Goal: Navigation & Orientation: Find specific page/section

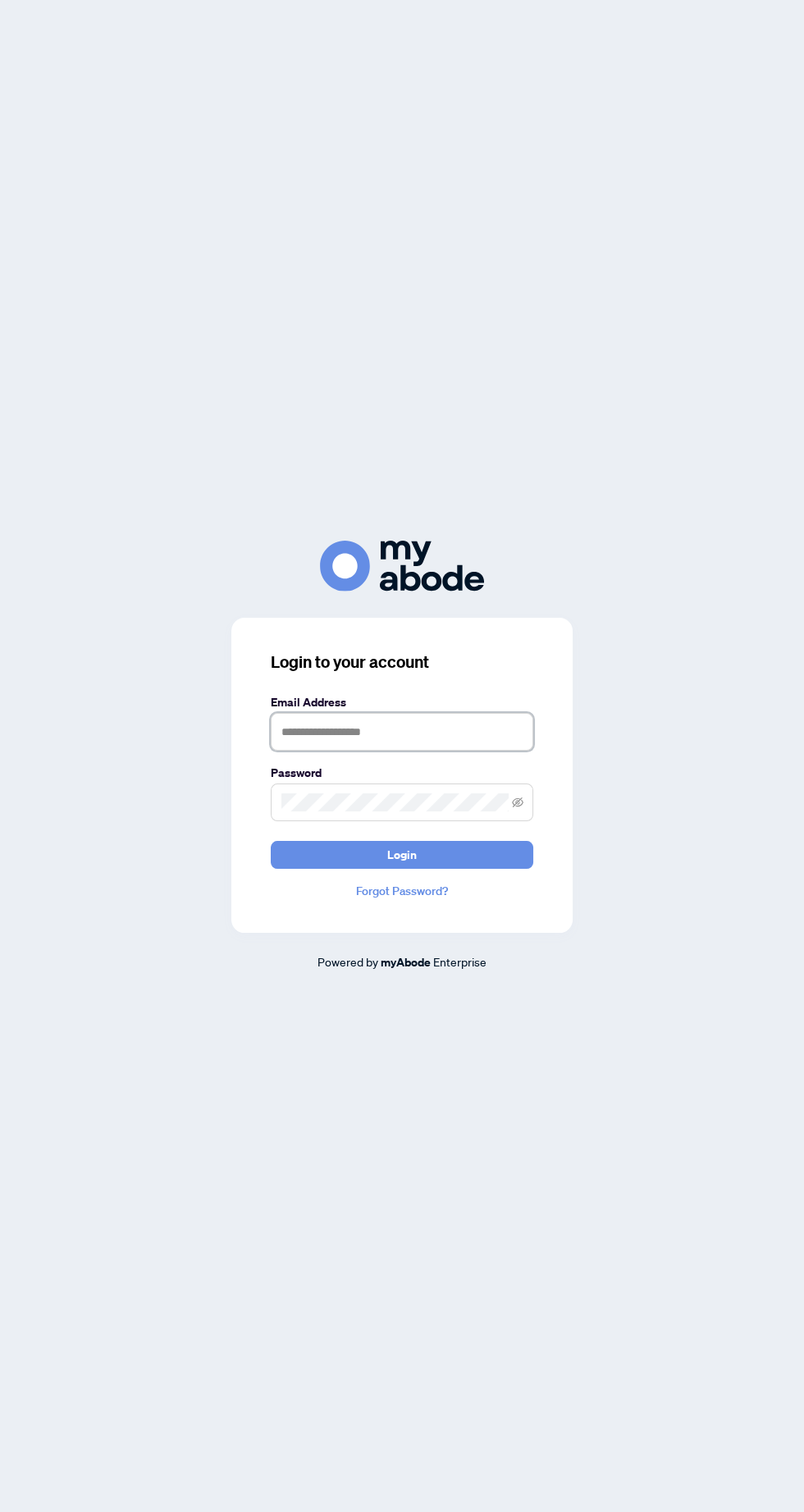
click at [487, 751] on input "text" at bounding box center [402, 732] width 262 height 37
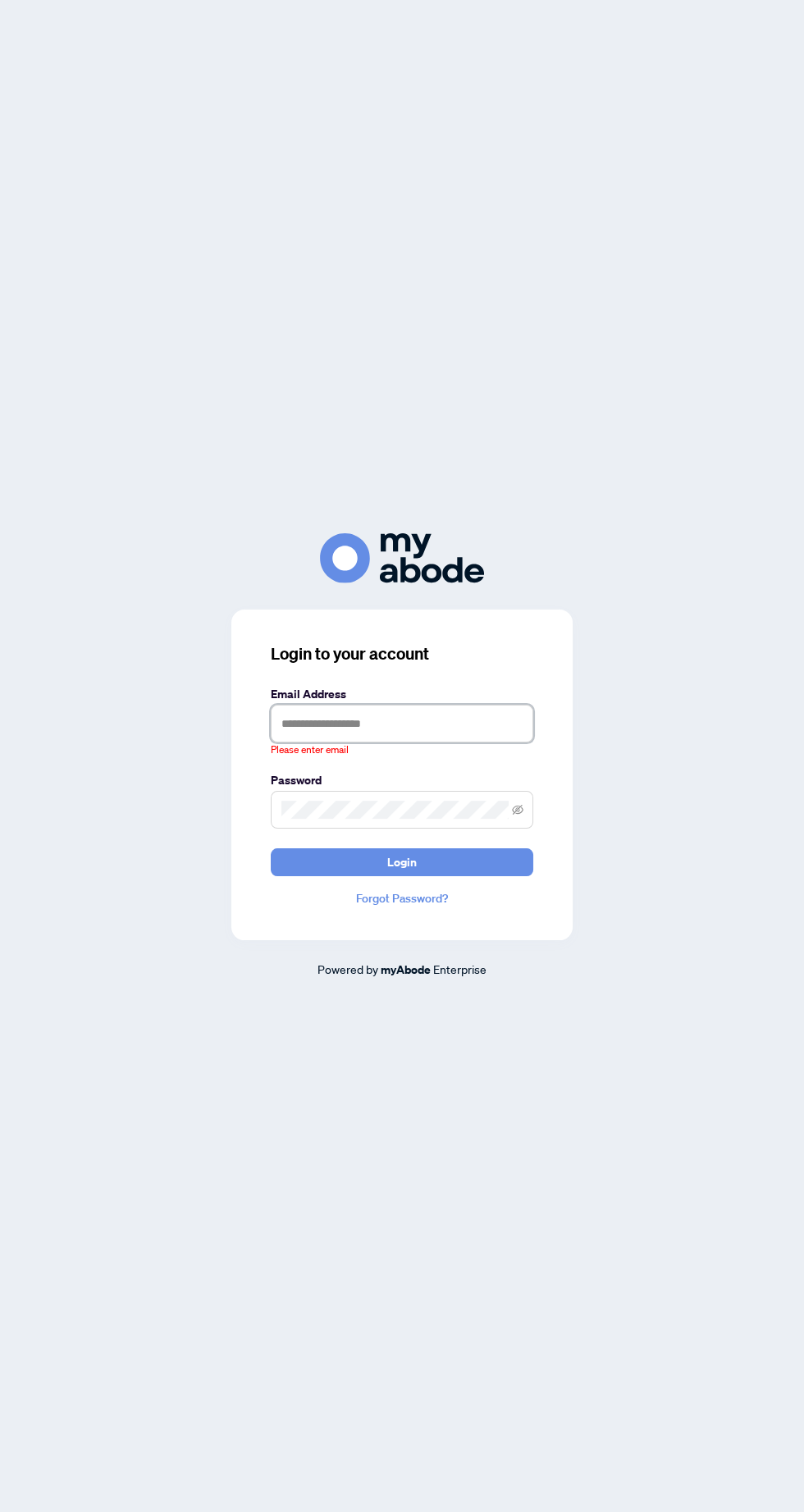
type input "**********"
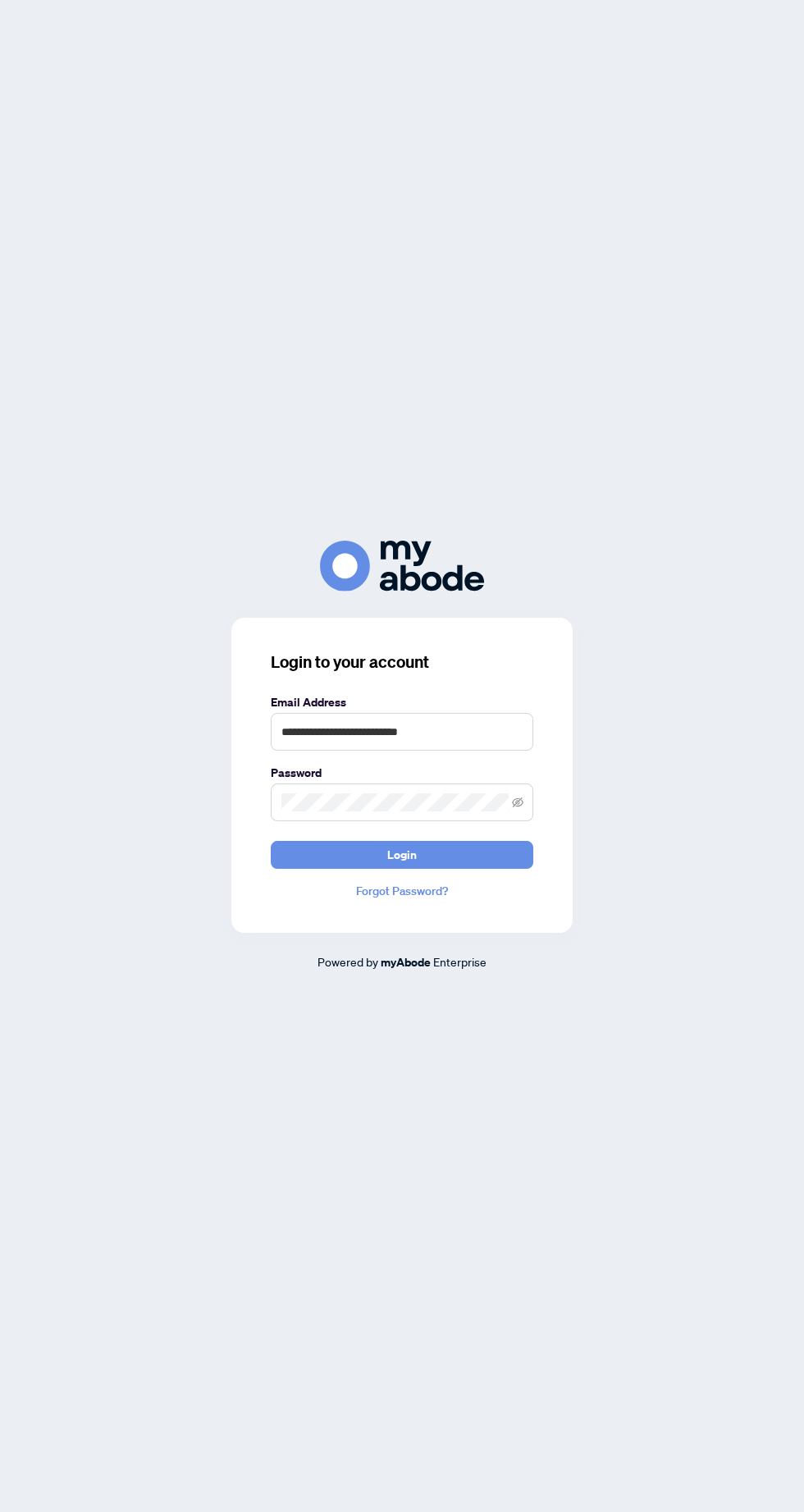
click at [271, 841] on button "Login" at bounding box center [402, 854] width 262 height 28
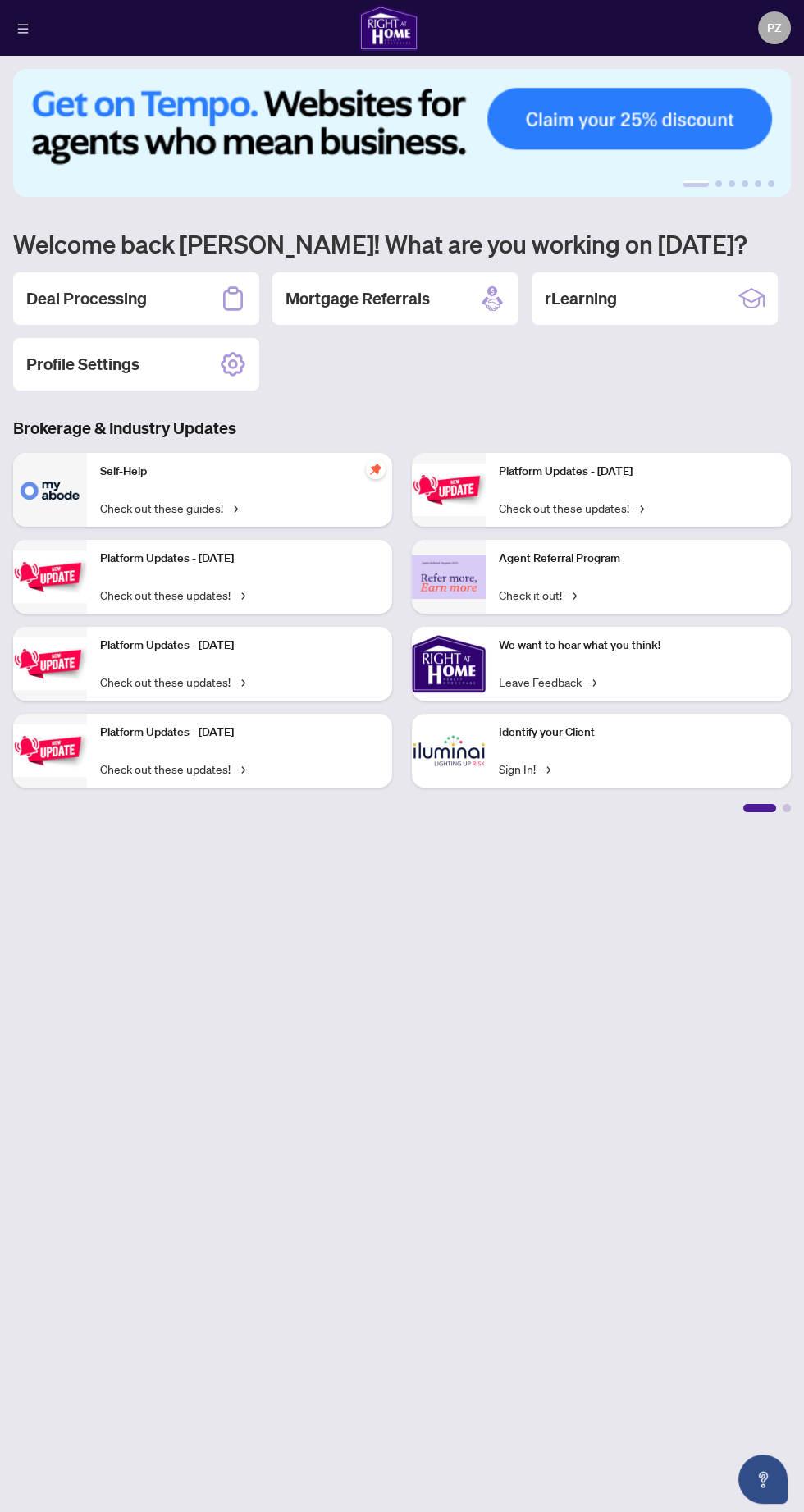
click at [23, 27] on icon "menu" at bounding box center [23, 28] width 11 height 9
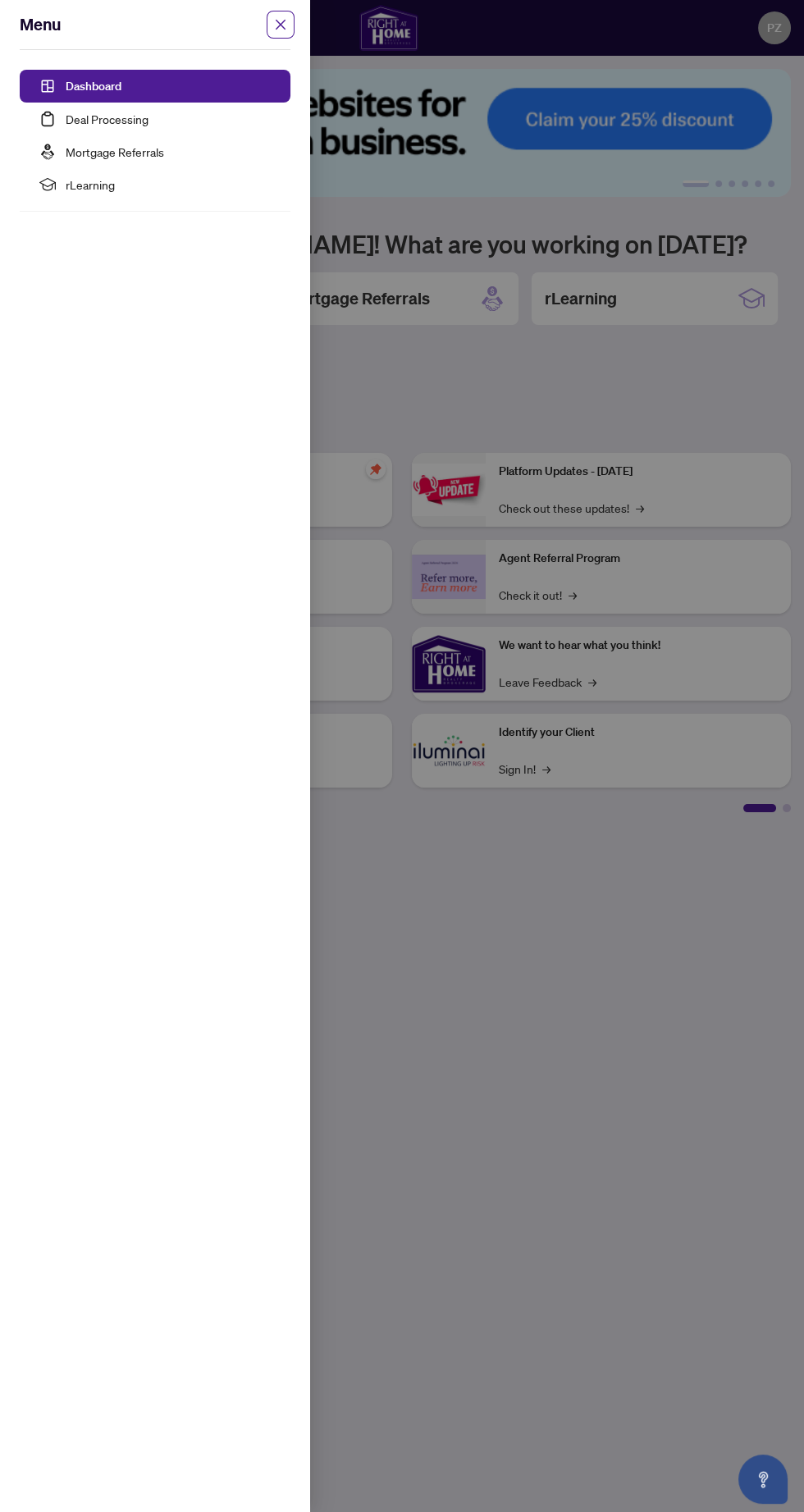
click at [97, 79] on link "Dashboard" at bounding box center [93, 86] width 56 height 15
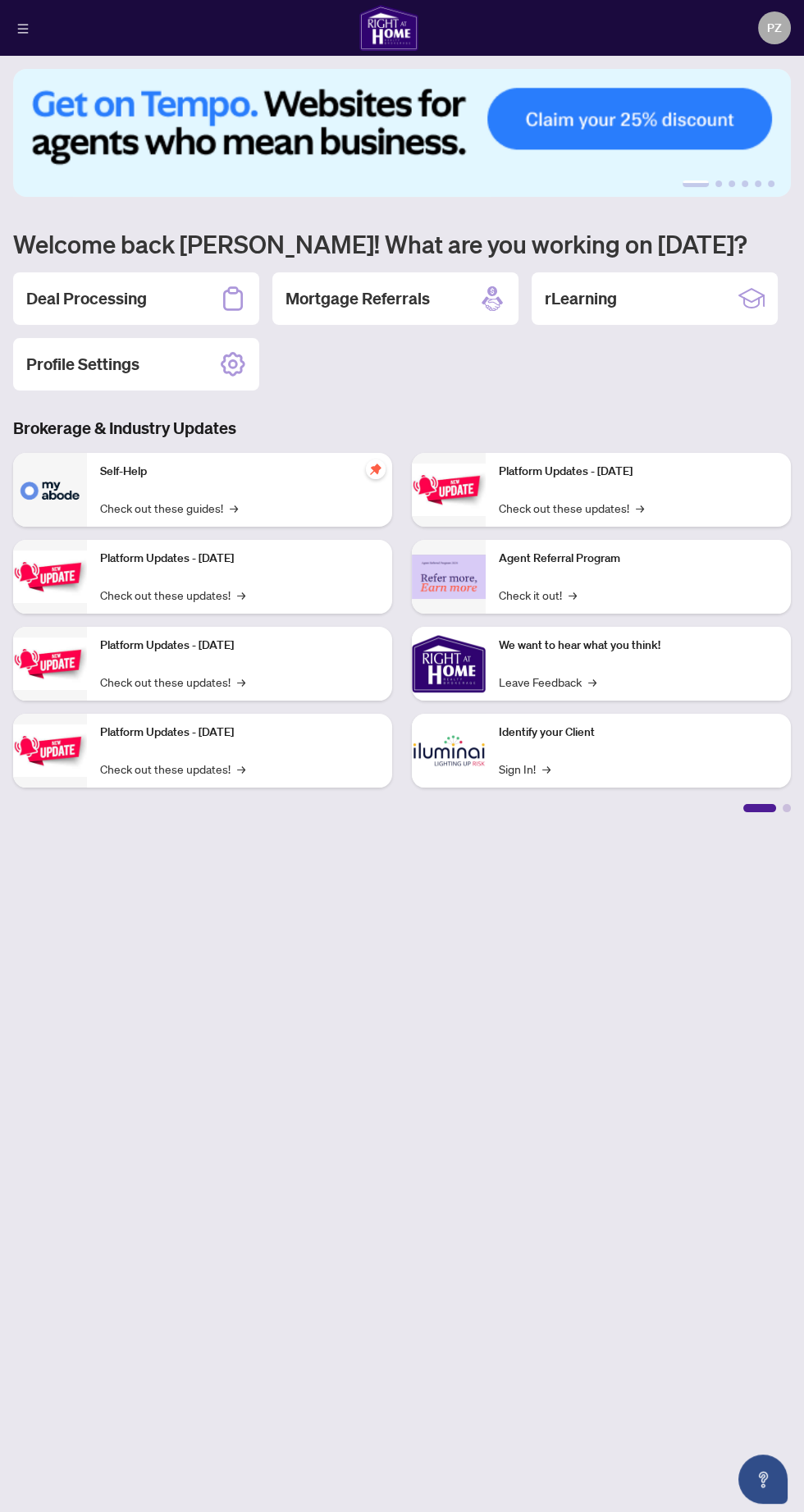
click at [280, 28] on div "PZ Patricia Zandsalimi" at bounding box center [402, 28] width 804 height 56
click at [39, 314] on div "Deal Processing" at bounding box center [136, 298] width 246 height 52
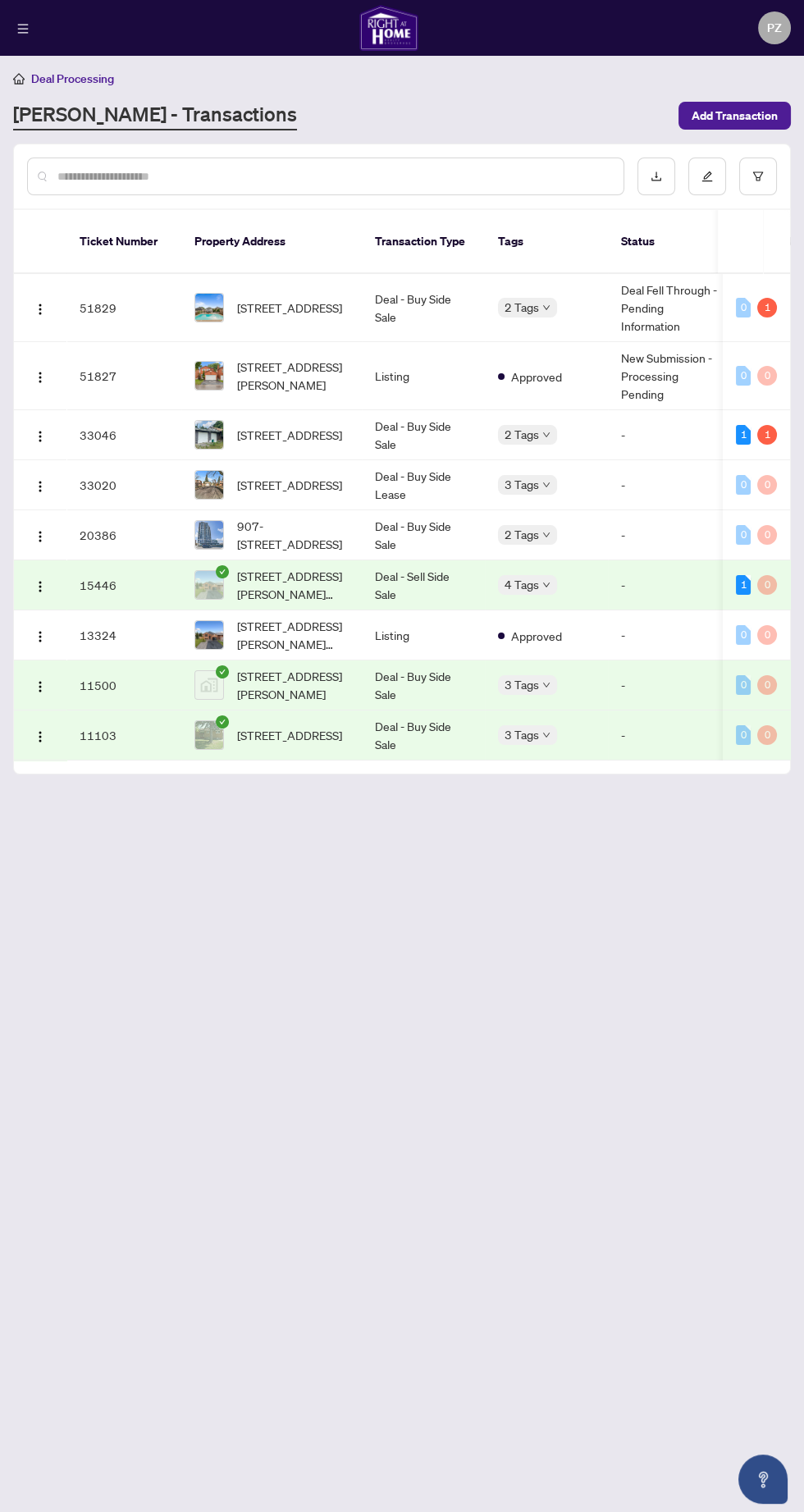
click at [18, 77] on icon "home" at bounding box center [19, 78] width 12 height 12
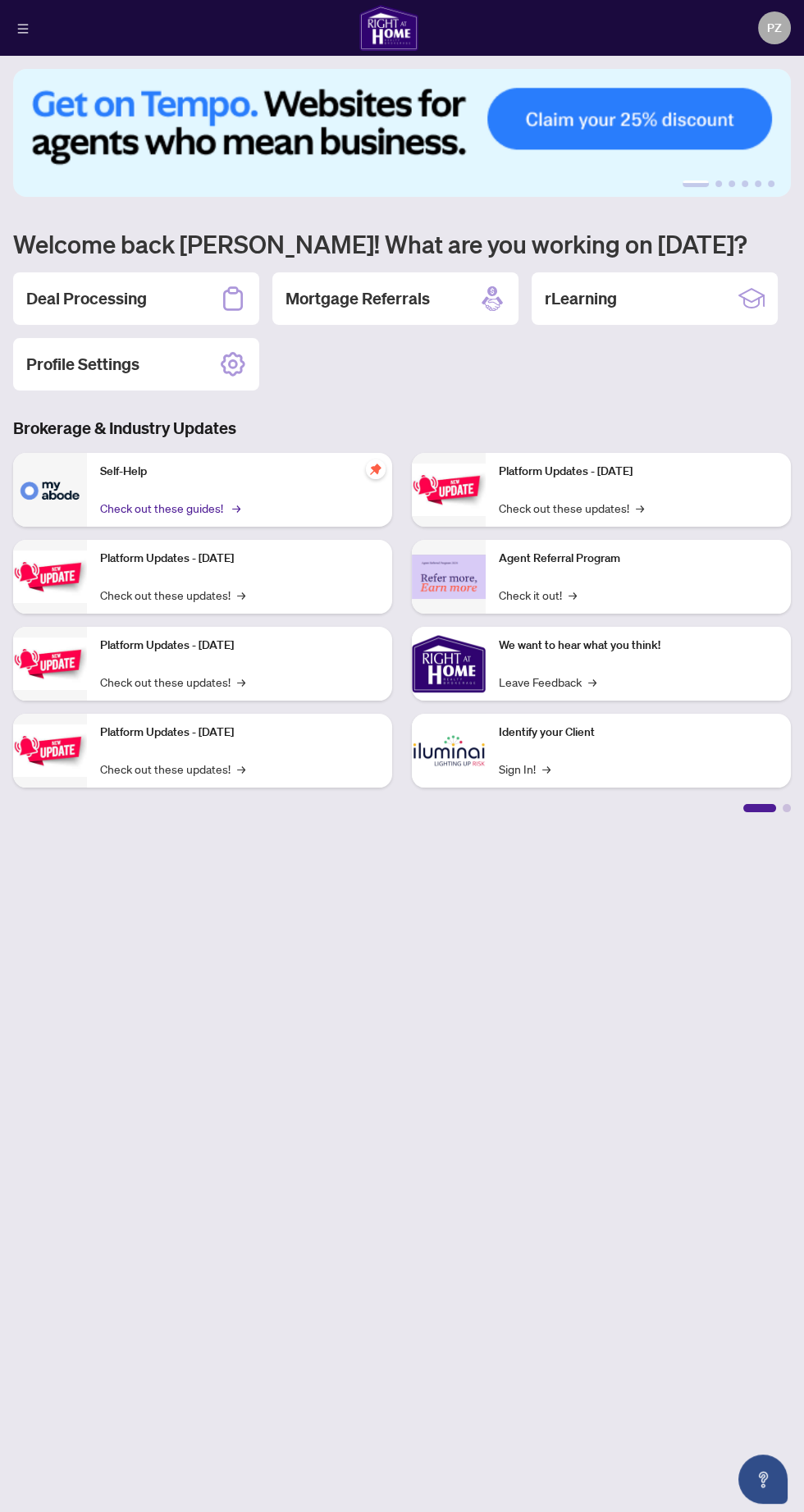
click at [126, 501] on link "Check out these guides! →" at bounding box center [169, 508] width 138 height 18
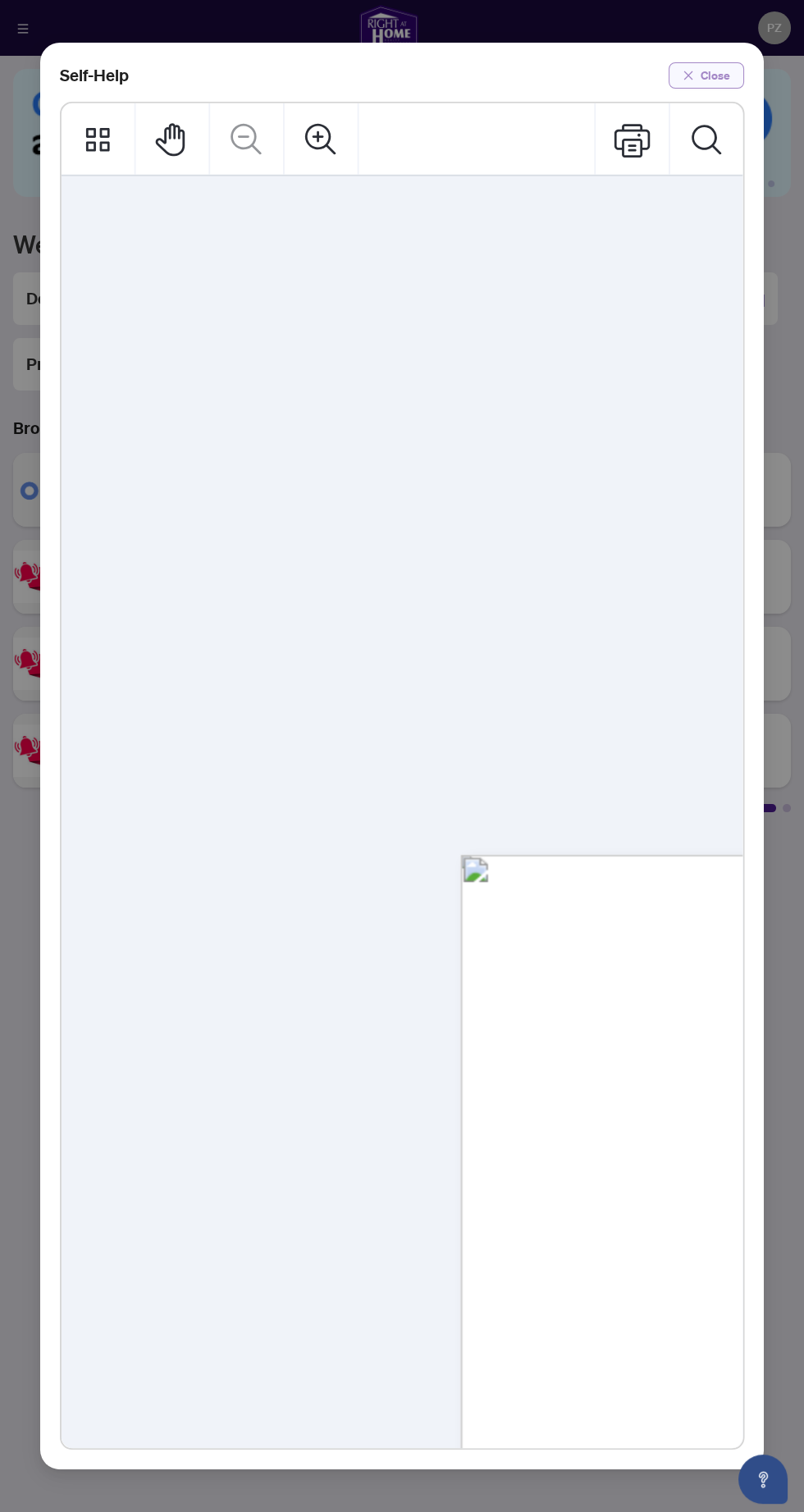
click at [688, 70] on icon "close" at bounding box center [689, 75] width 9 height 9
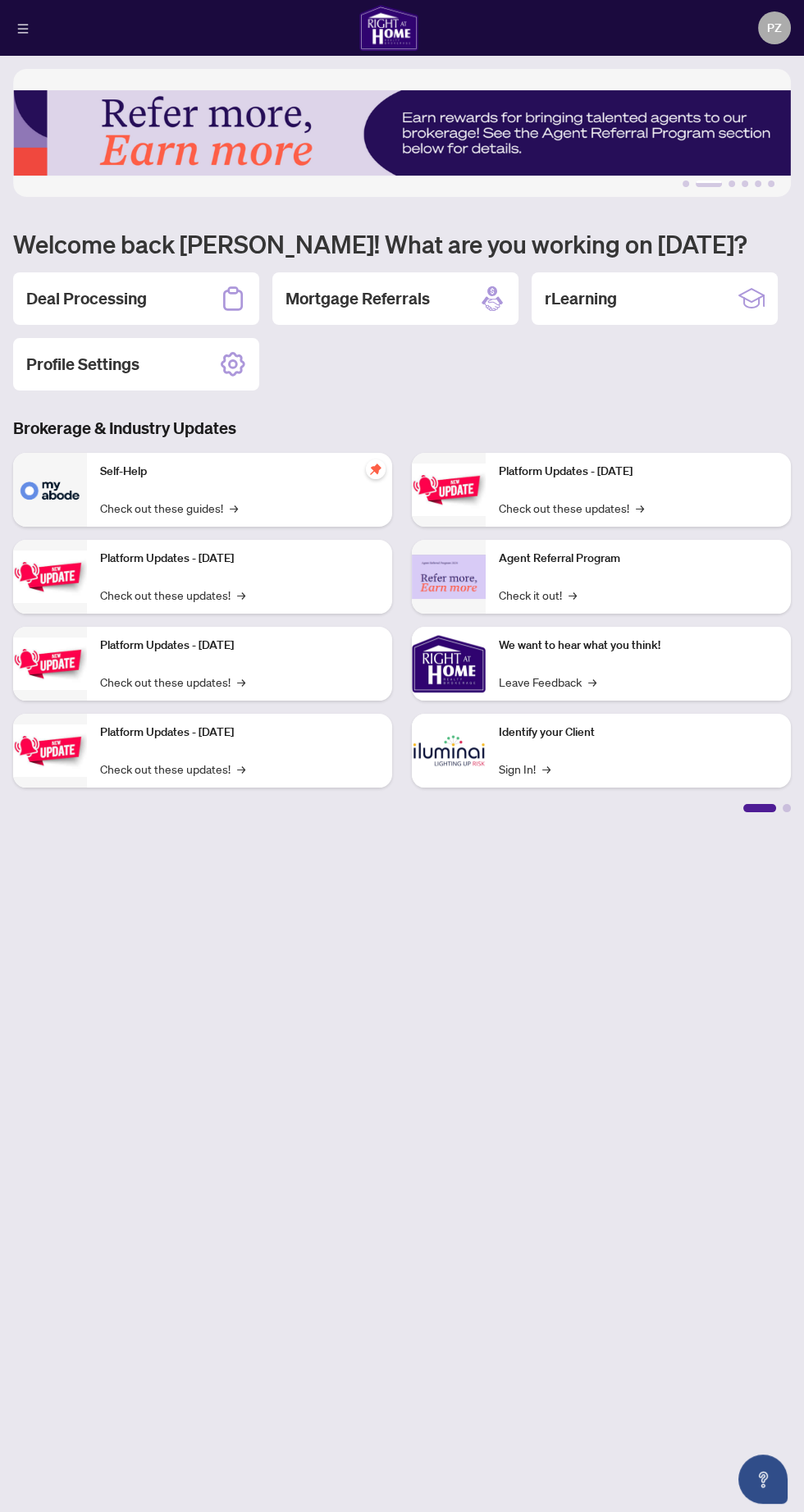
click at [759, 807] on div at bounding box center [759, 808] width 33 height 8
